Goal: Information Seeking & Learning: Find specific fact

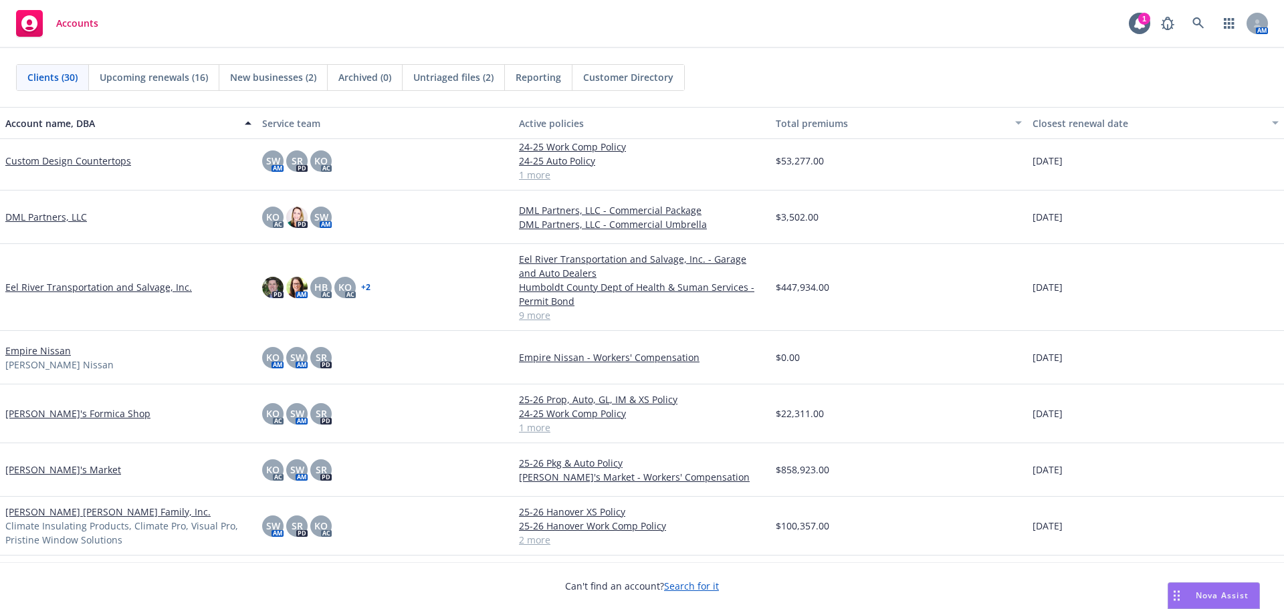
scroll to position [669, 0]
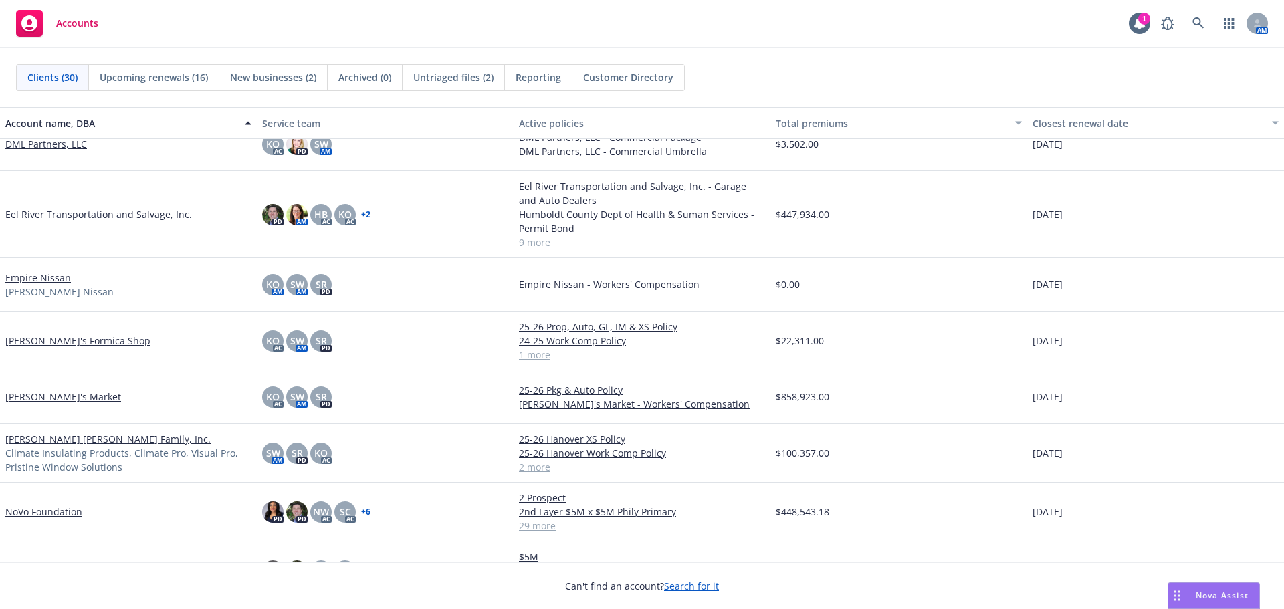
click at [41, 330] on div "[PERSON_NAME]'s Formica Shop" at bounding box center [128, 341] width 257 height 59
click at [36, 343] on link "[PERSON_NAME]'s Formica Shop" at bounding box center [77, 341] width 145 height 14
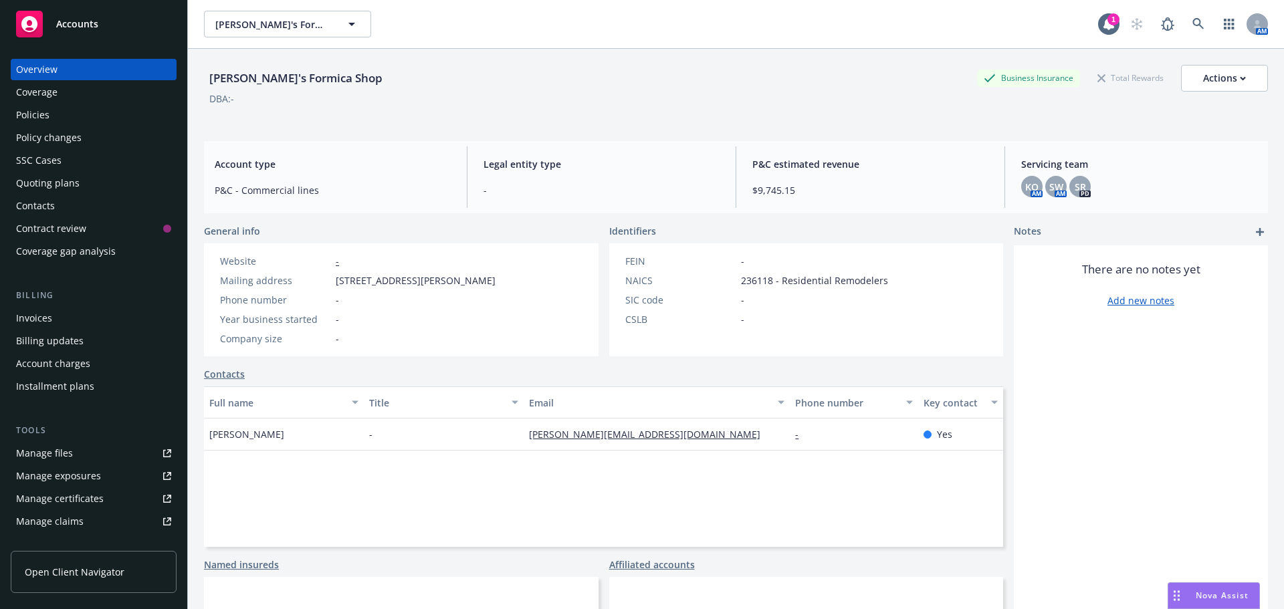
click at [27, 118] on div "Policies" at bounding box center [32, 114] width 33 height 21
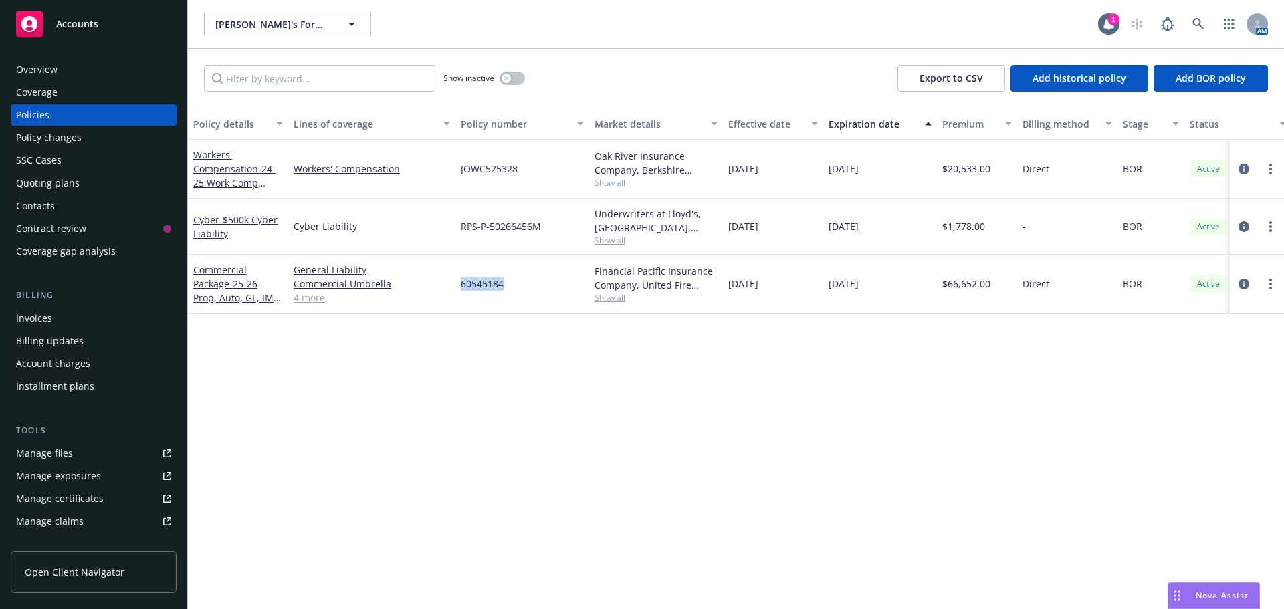
drag, startPoint x: 461, startPoint y: 292, endPoint x: 508, endPoint y: 281, distance: 48.7
click at [508, 281] on div "60545184" at bounding box center [522, 284] width 134 height 59
copy span "60545184"
click at [71, 19] on span "Accounts" at bounding box center [77, 24] width 42 height 11
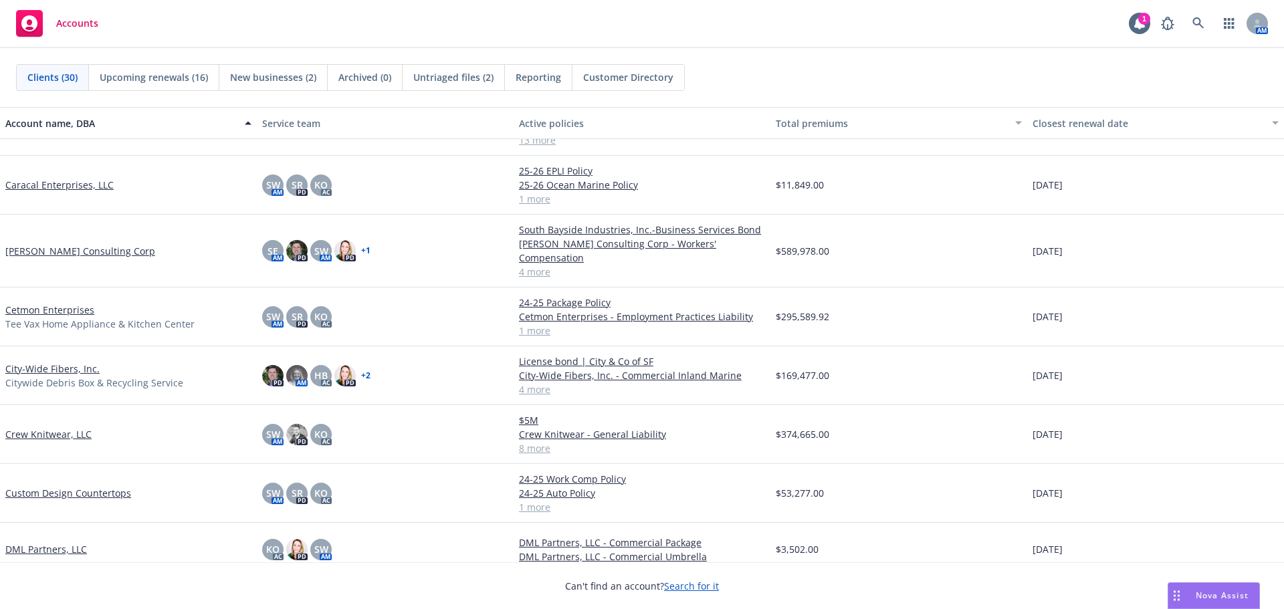
scroll to position [334, 0]
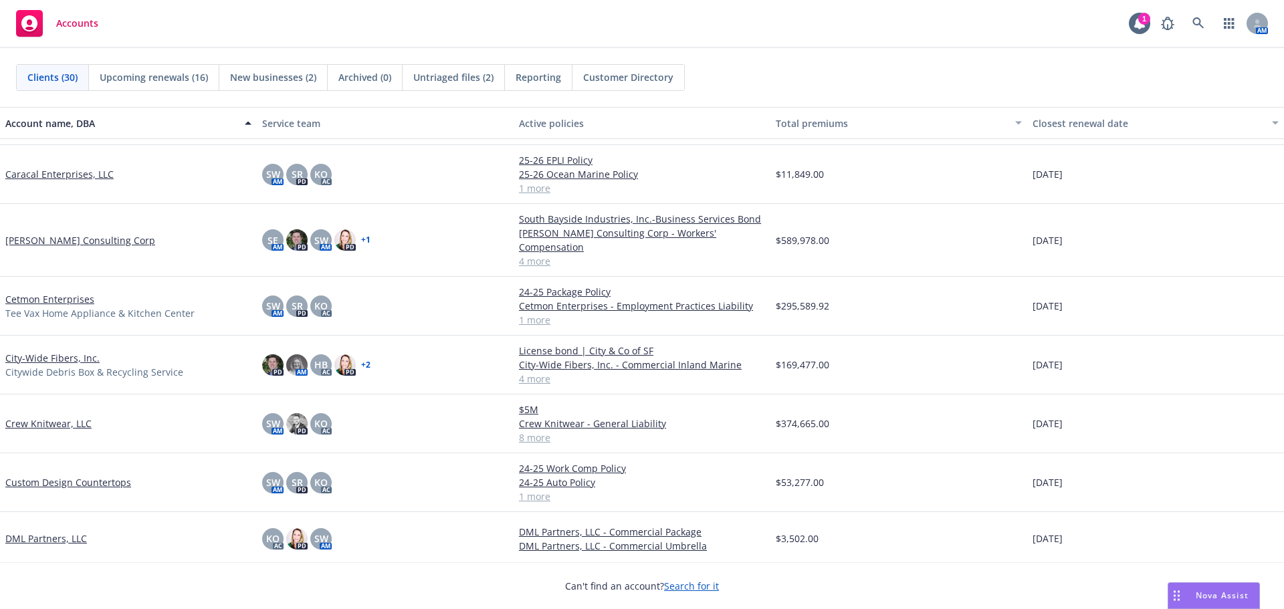
click at [21, 476] on link "Custom Design Countertops" at bounding box center [68, 483] width 126 height 14
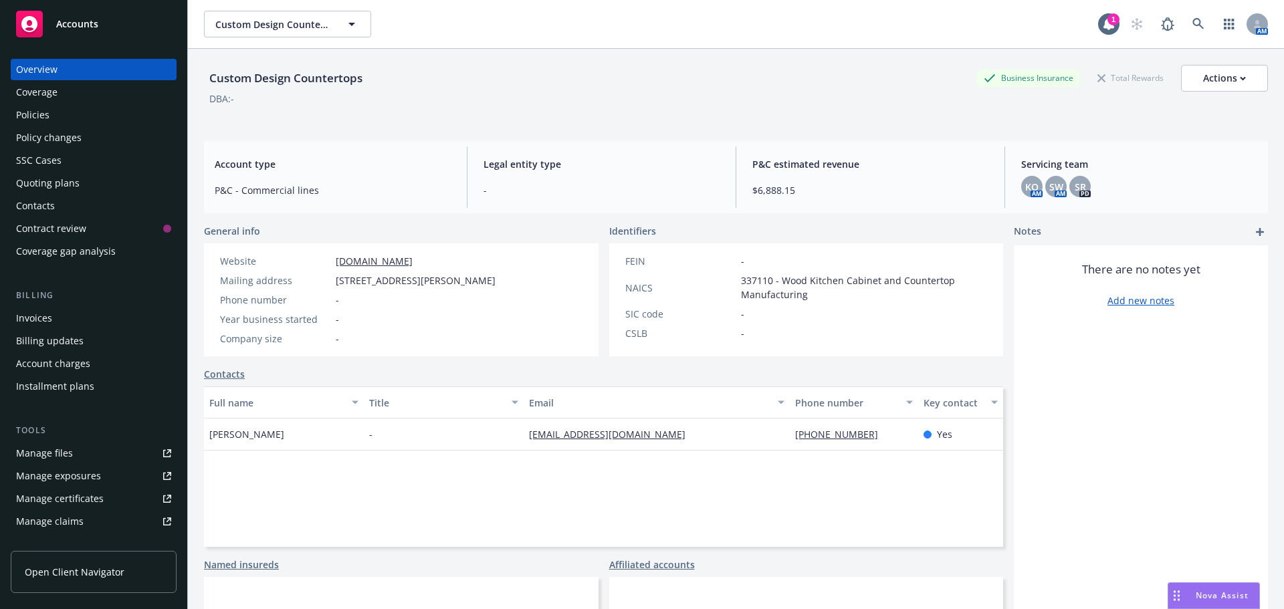
click at [45, 113] on div "Policies" at bounding box center [32, 114] width 33 height 21
